Goal: Check status: Check status

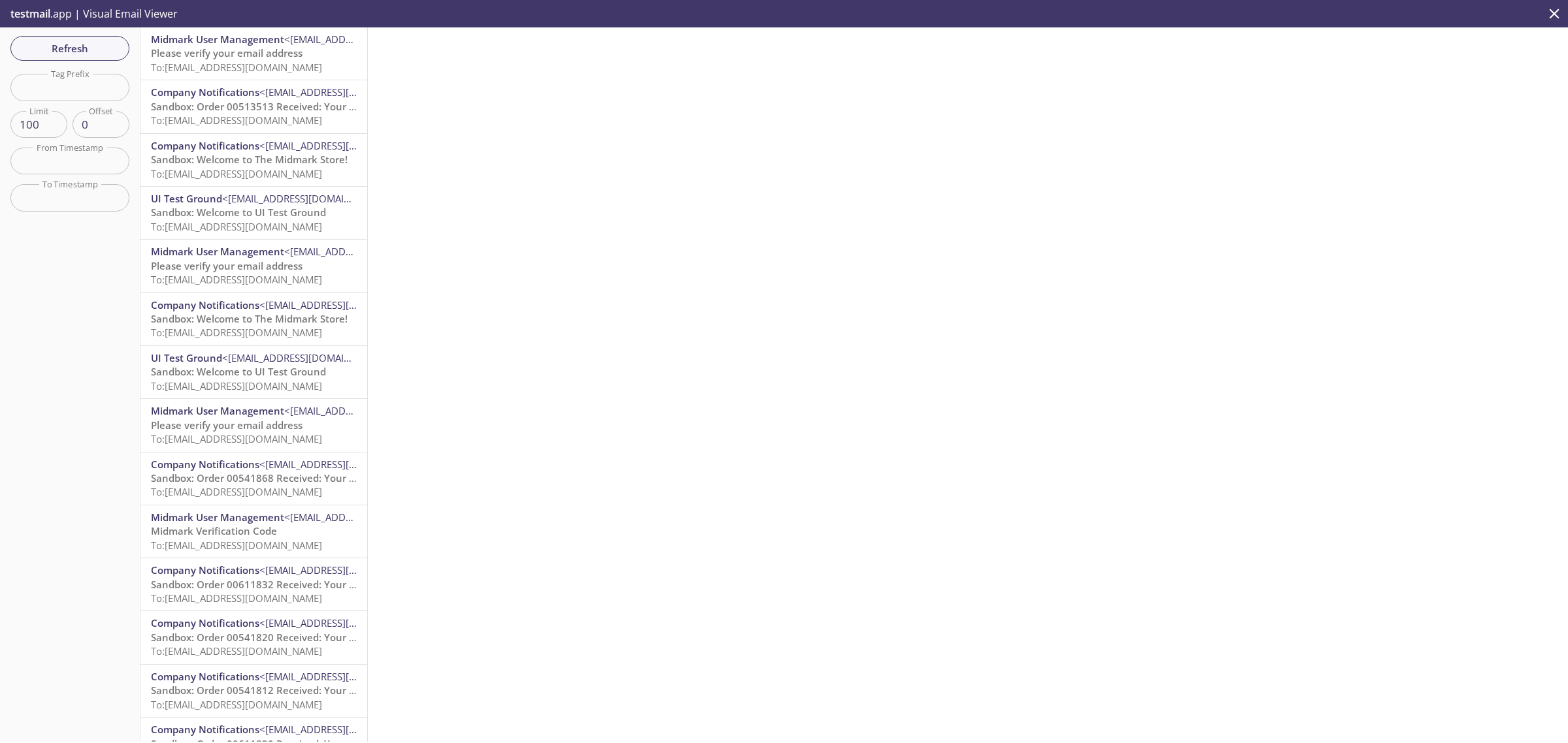
click at [210, 51] on span "Please verify your email address" at bounding box center [226, 53] width 152 height 13
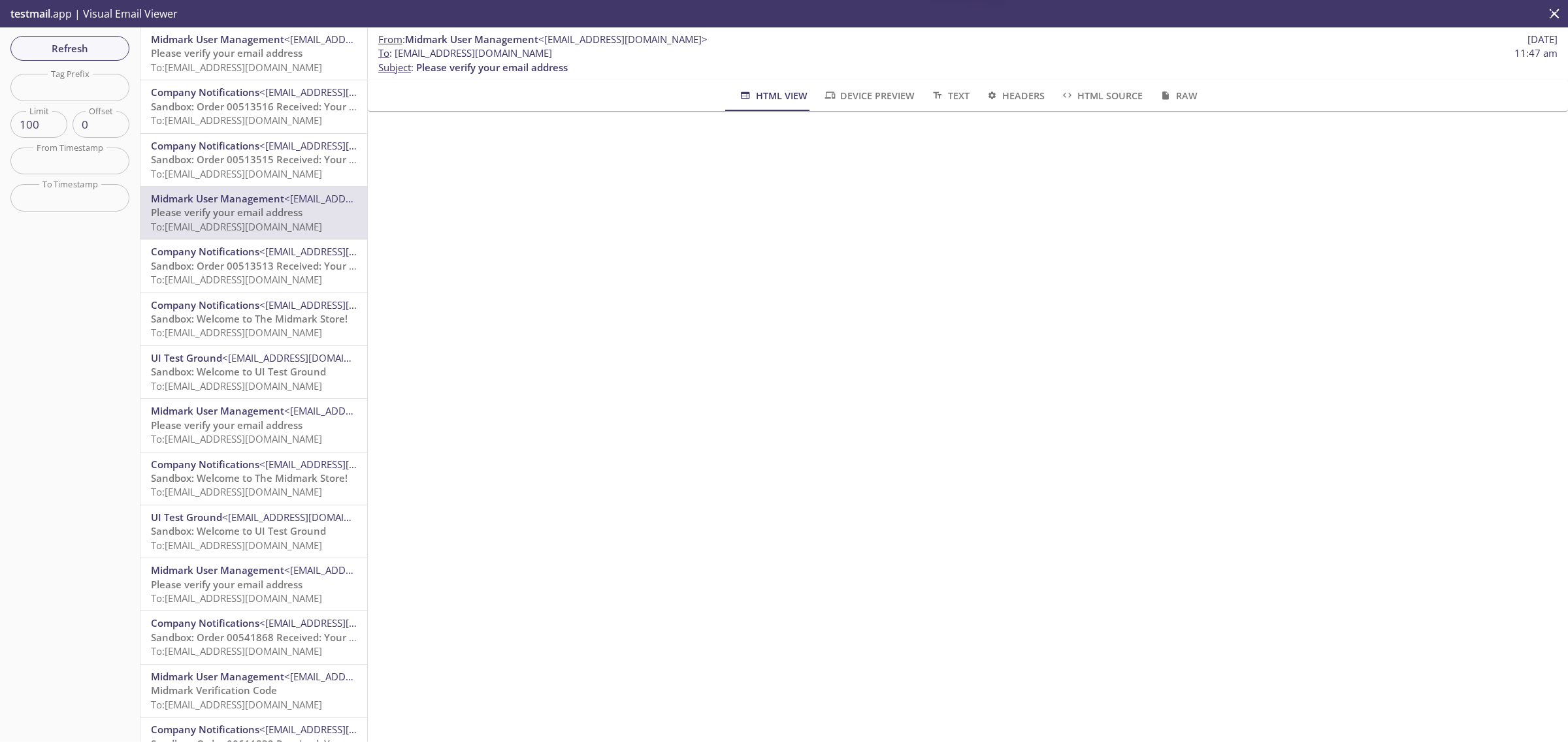
click at [184, 60] on span "To: [EMAIL_ADDRESS][DOMAIN_NAME]" at bounding box center [236, 67] width 171 height 13
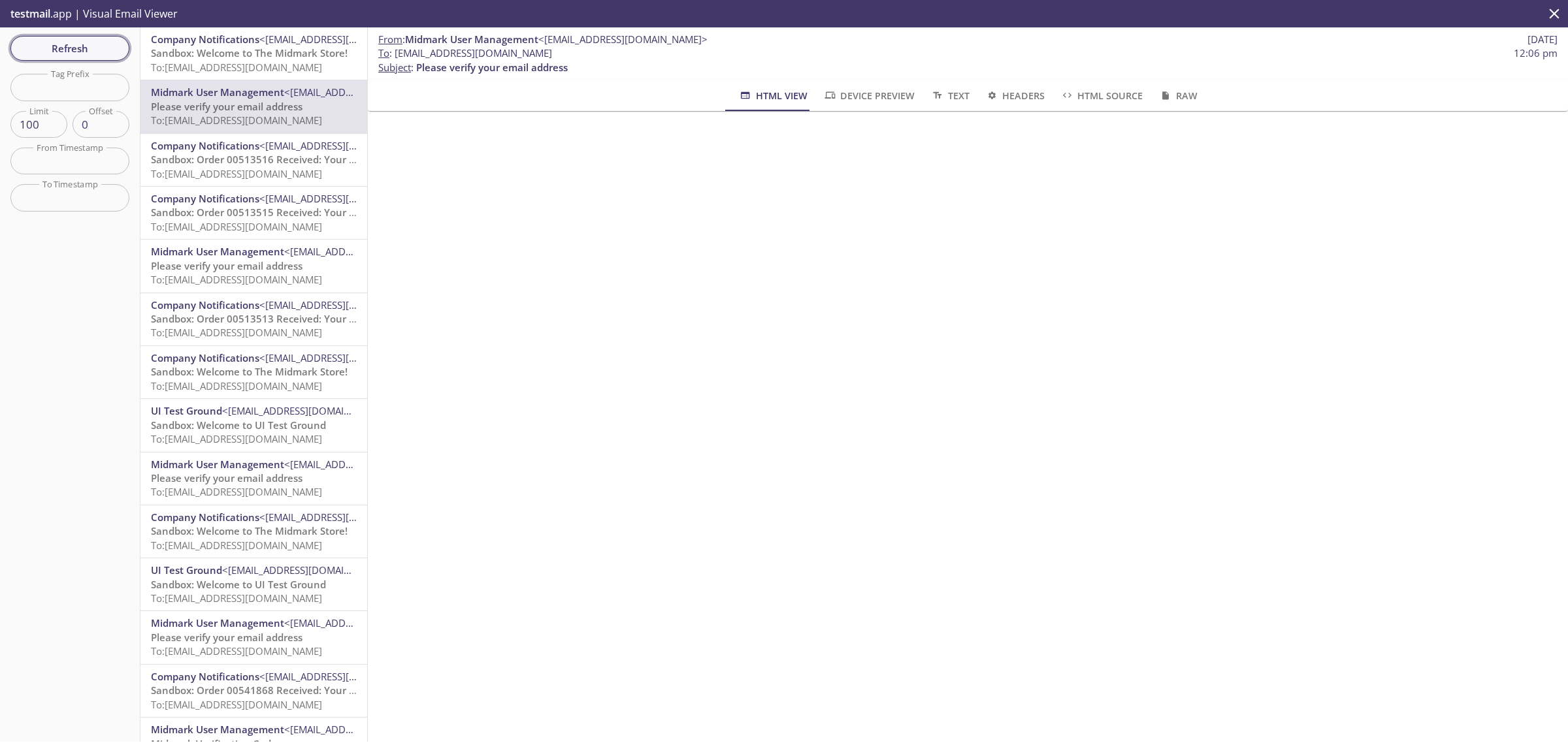
click at [60, 47] on span "Refresh" at bounding box center [69, 48] width 98 height 17
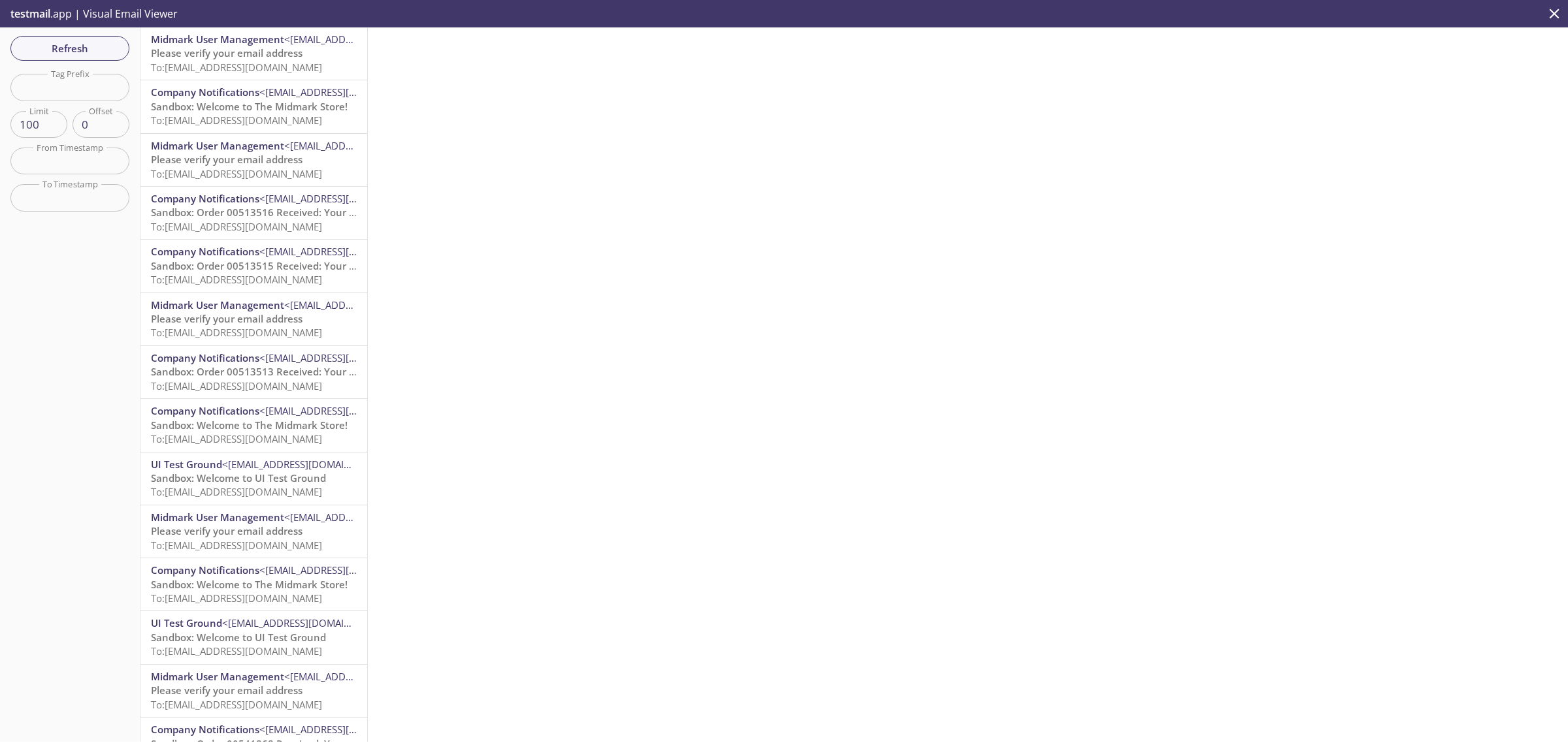
click at [167, 60] on span "To: [EMAIL_ADDRESS][DOMAIN_NAME]" at bounding box center [236, 67] width 171 height 13
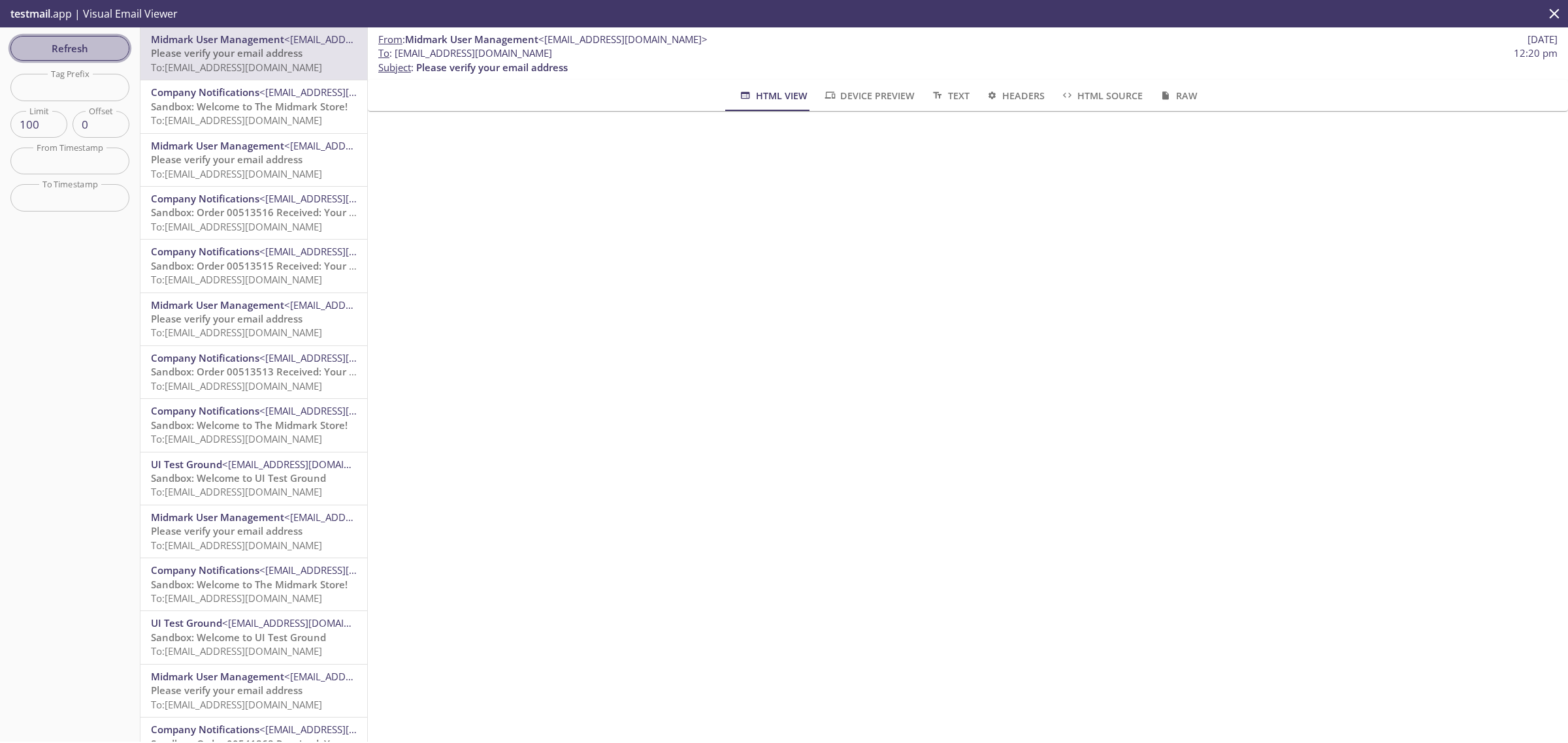
click at [32, 40] on span "Refresh" at bounding box center [69, 48] width 98 height 17
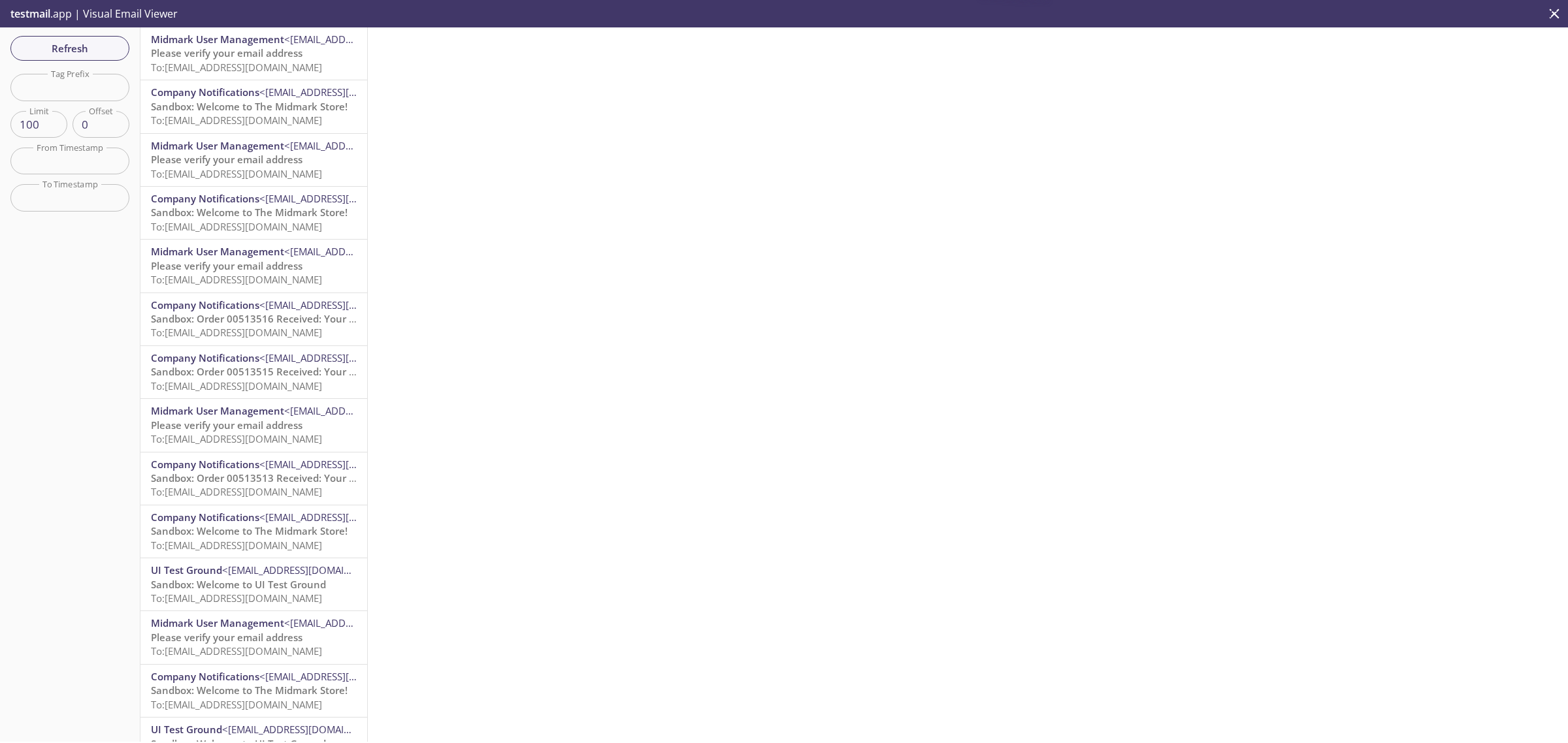
click at [275, 64] on span "To: [EMAIL_ADDRESS][DOMAIN_NAME]" at bounding box center [236, 67] width 171 height 13
